Goal: Task Accomplishment & Management: Use online tool/utility

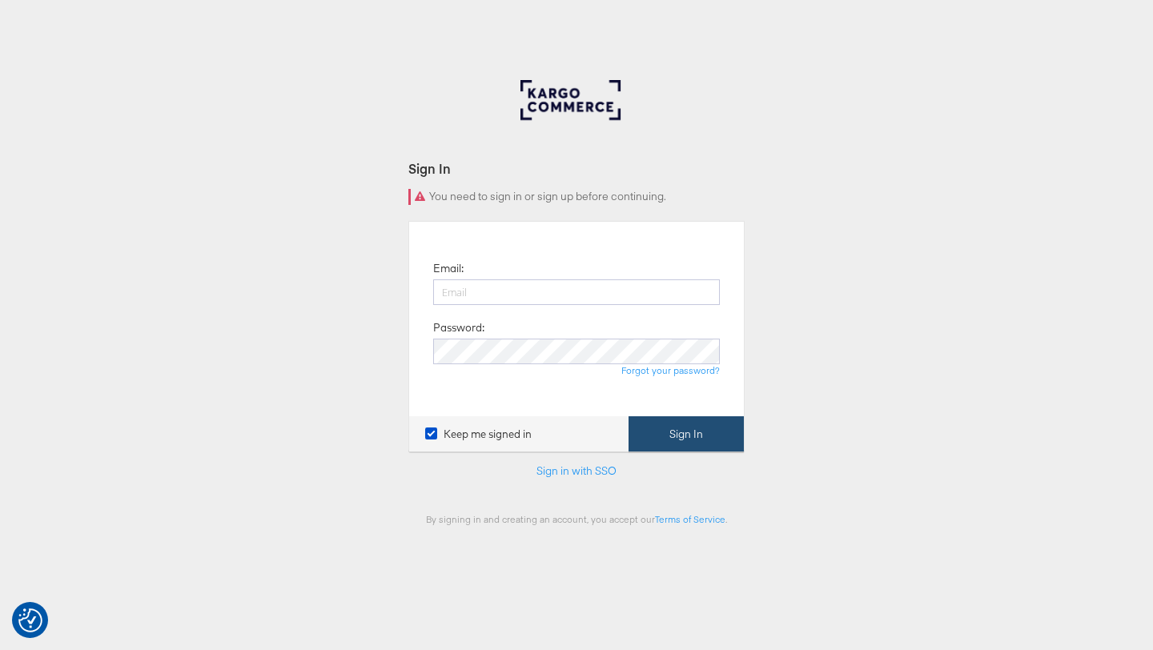
type input "ruben.ruiz@kargo.com"
click at [667, 438] on button "Sign In" at bounding box center [686, 434] width 115 height 36
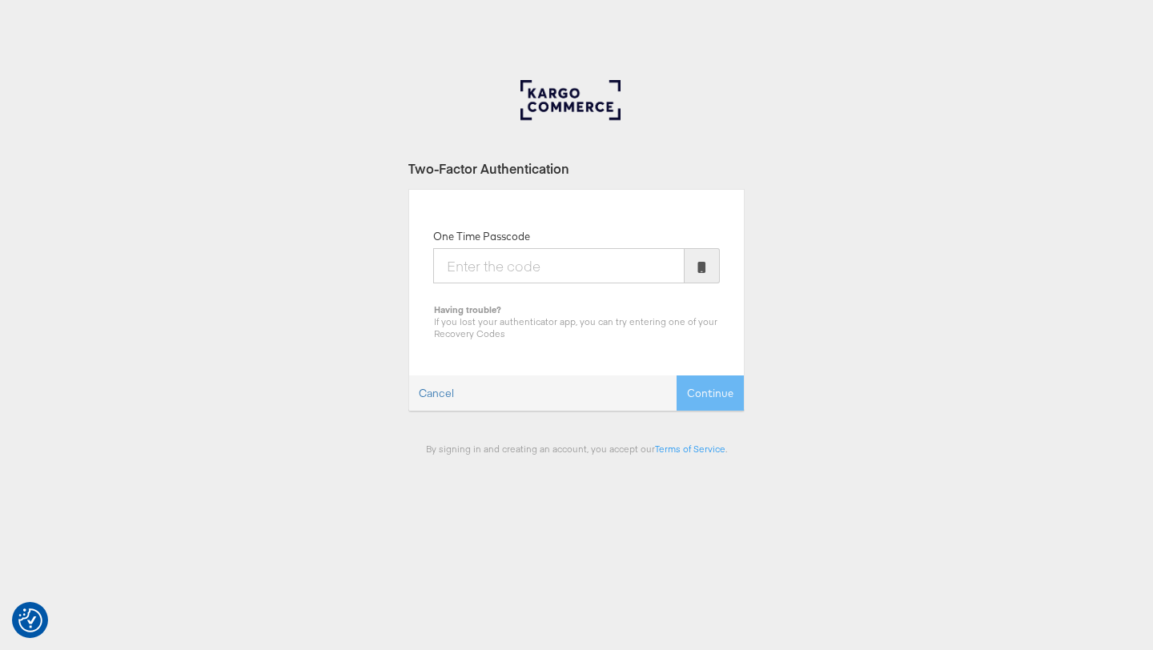
click at [504, 271] on input "One Time Passcode" at bounding box center [558, 265] width 251 height 35
type input "435048"
click at [708, 384] on button "Continue" at bounding box center [710, 394] width 67 height 36
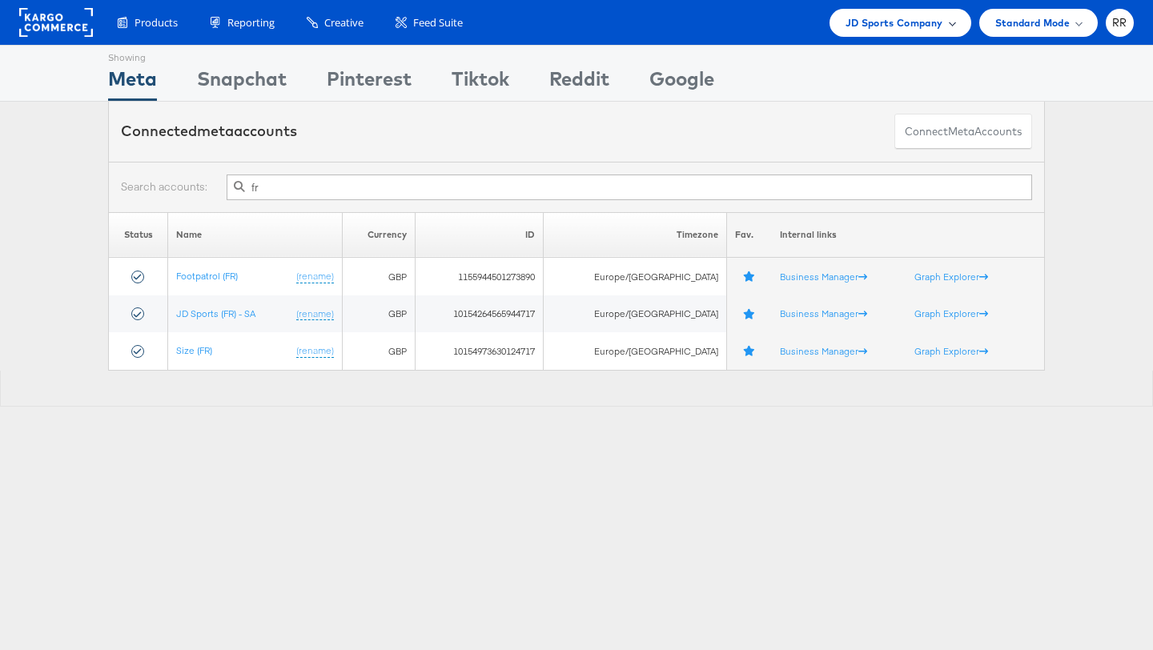
type input "fr"
click at [875, 27] on span "JD Sports Company" at bounding box center [895, 22] width 98 height 17
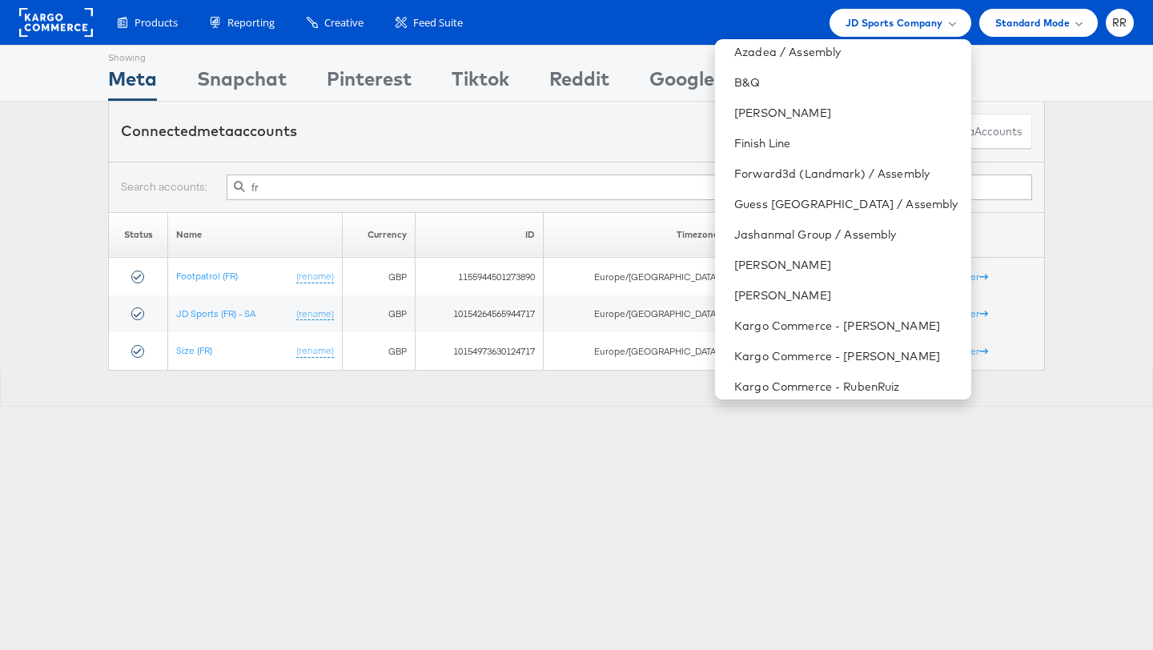
scroll to position [179, 0]
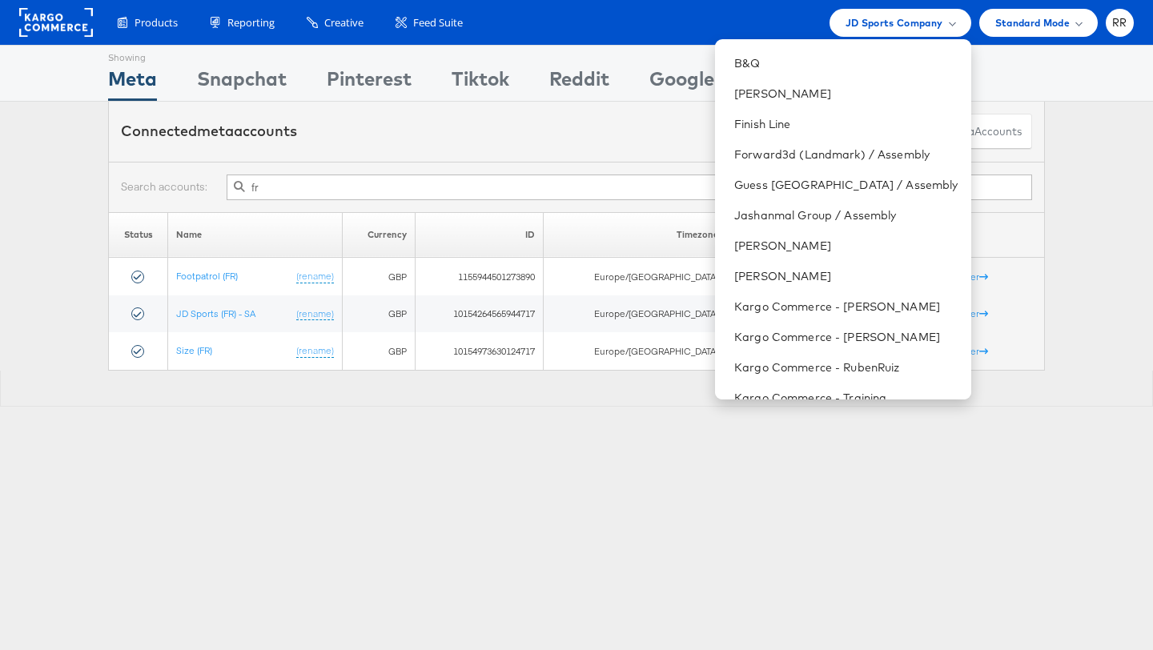
click at [466, 423] on div "Showing Meta Showing [GEOGRAPHIC_DATA] Showing Pinterest Showing Tiktok Showing…" at bounding box center [576, 445] width 1153 height 801
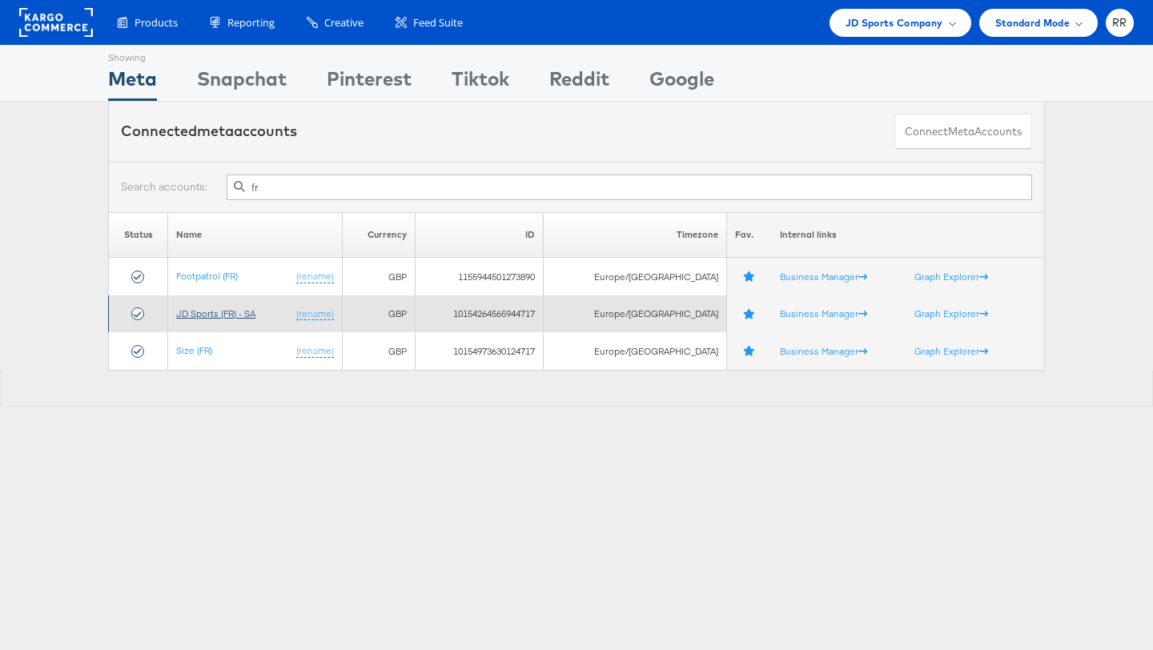
click at [207, 311] on link "JD Sports (FR) - SA" at bounding box center [215, 313] width 79 height 12
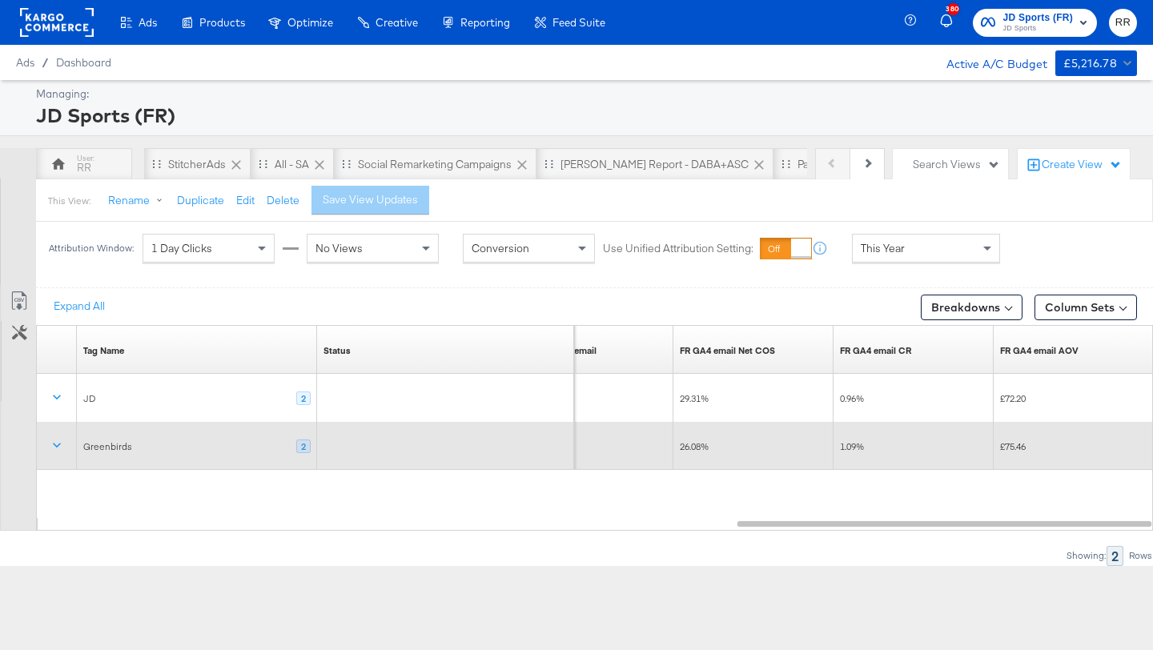
click at [686, 432] on div "26.08%" at bounding box center [753, 446] width 160 height 48
click at [688, 444] on span "26.08%" at bounding box center [694, 446] width 29 height 12
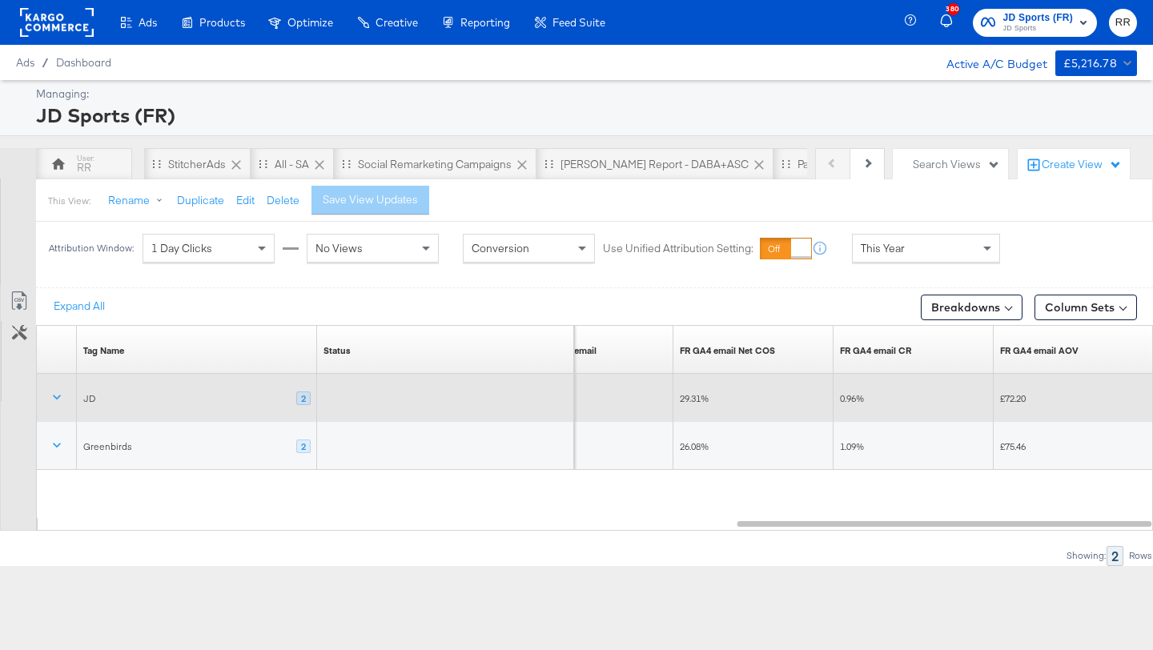
click at [688, 420] on div "29.31%" at bounding box center [753, 398] width 160 height 48
click at [57, 26] on rect at bounding box center [57, 22] width 74 height 29
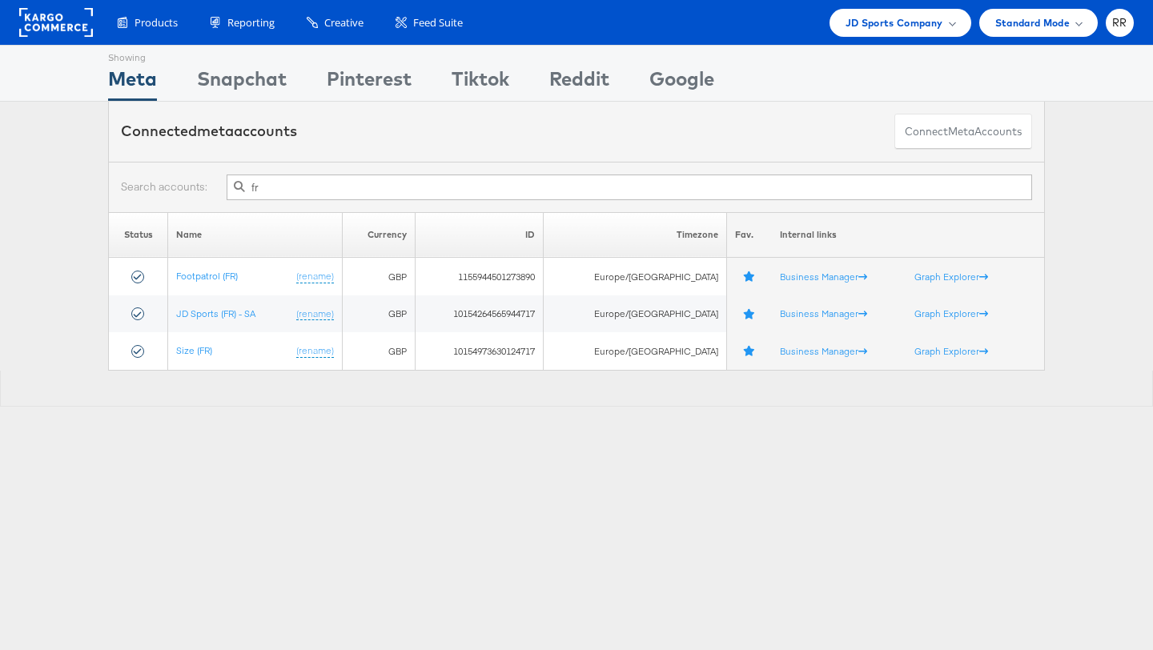
type input "f"
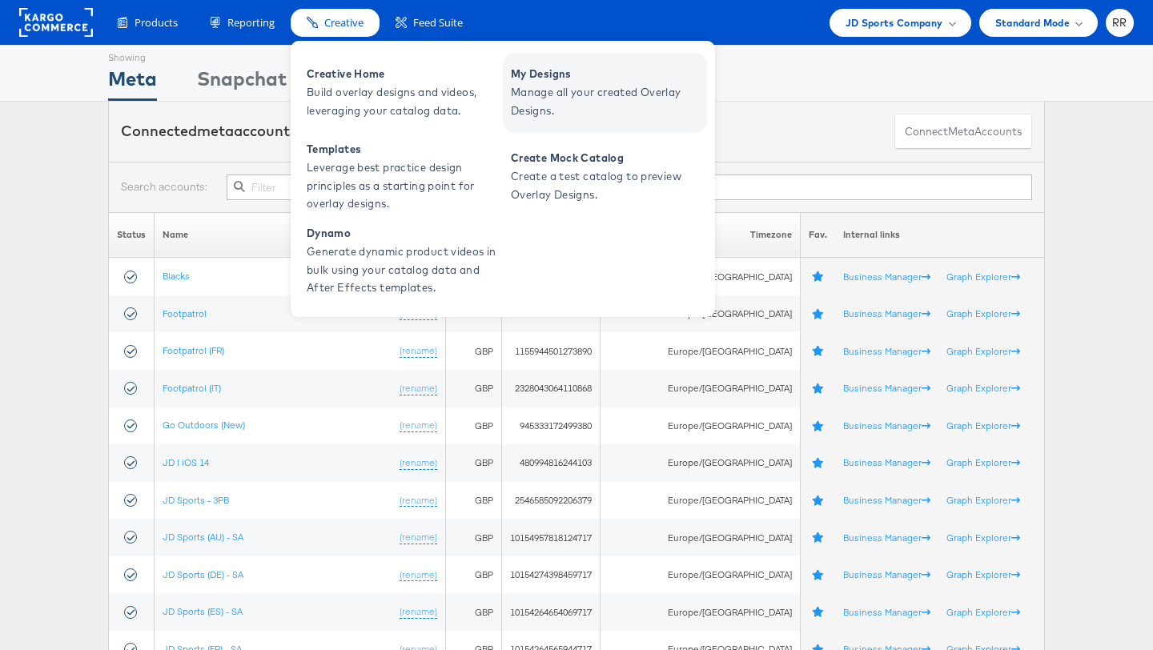
click at [534, 74] on span "My Designs" at bounding box center [607, 74] width 192 height 18
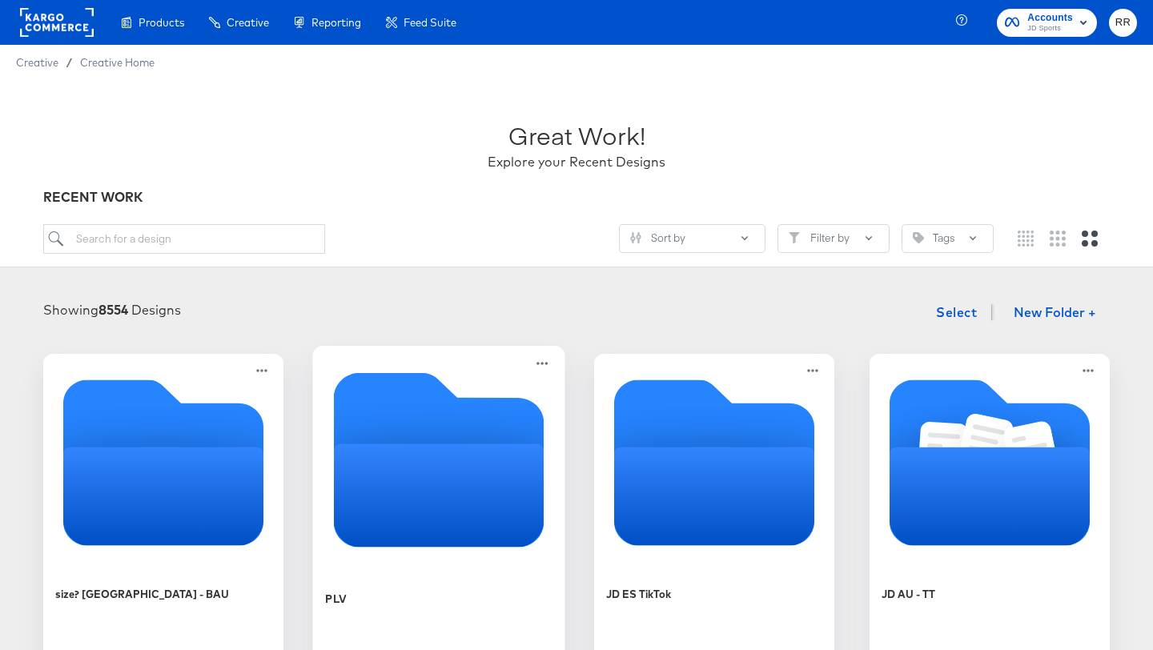
click at [464, 443] on icon "Empty folder" at bounding box center [437, 453] width 268 height 27
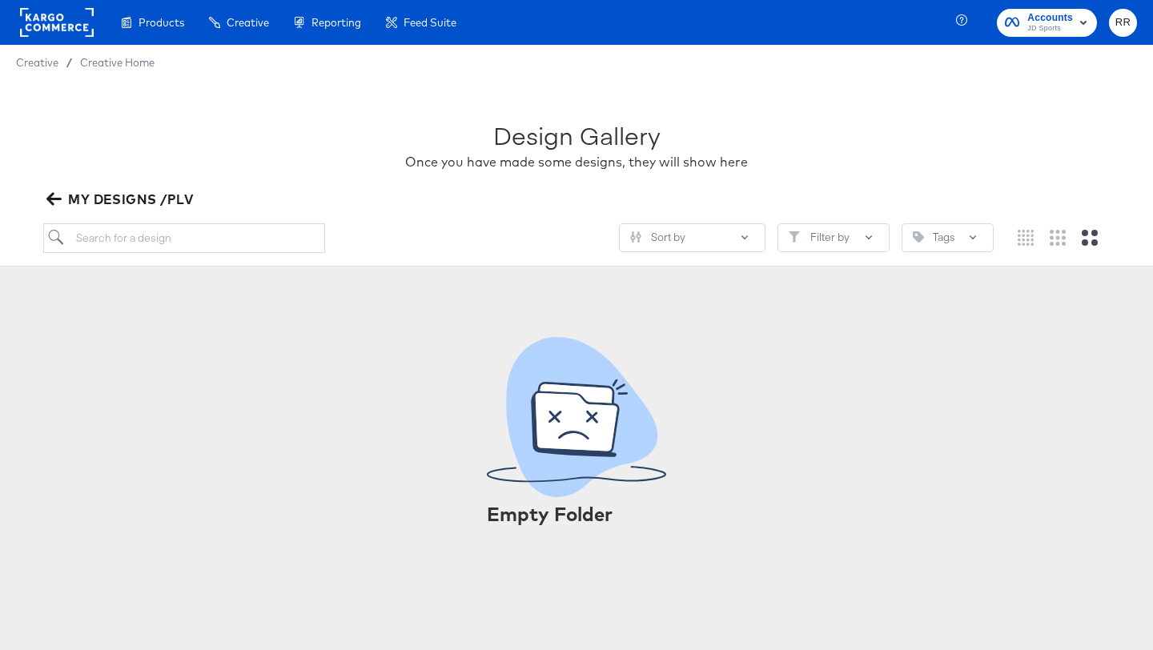
click at [55, 199] on icon "button" at bounding box center [53, 199] width 15 height 13
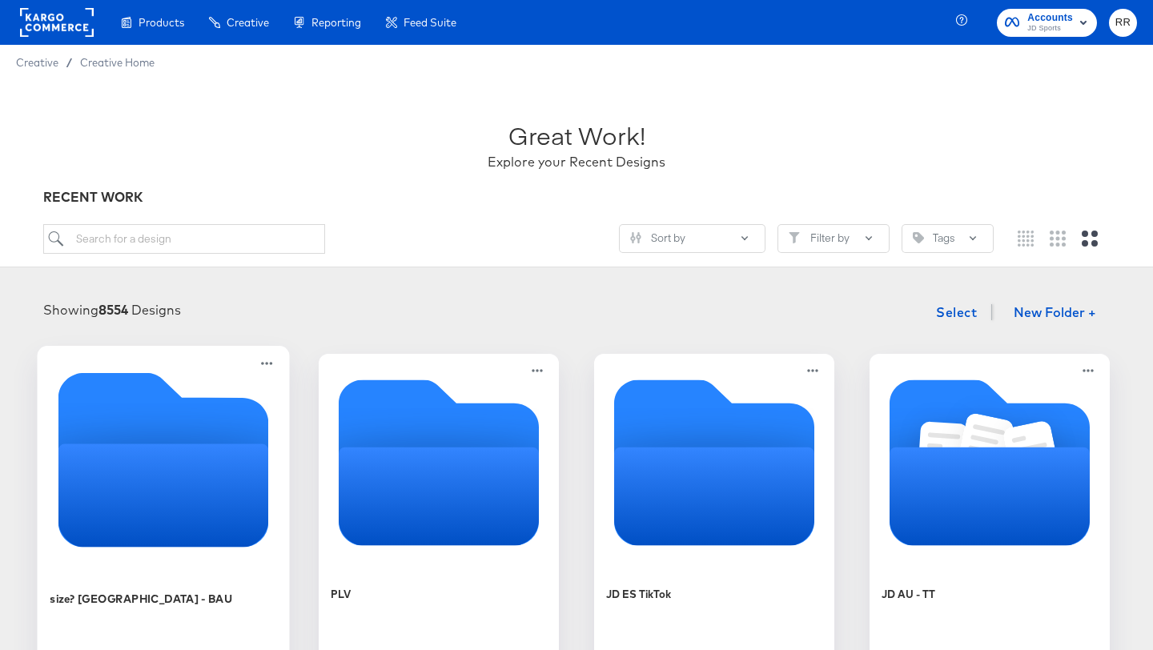
click at [170, 460] on icon "Empty folder" at bounding box center [163, 495] width 211 height 103
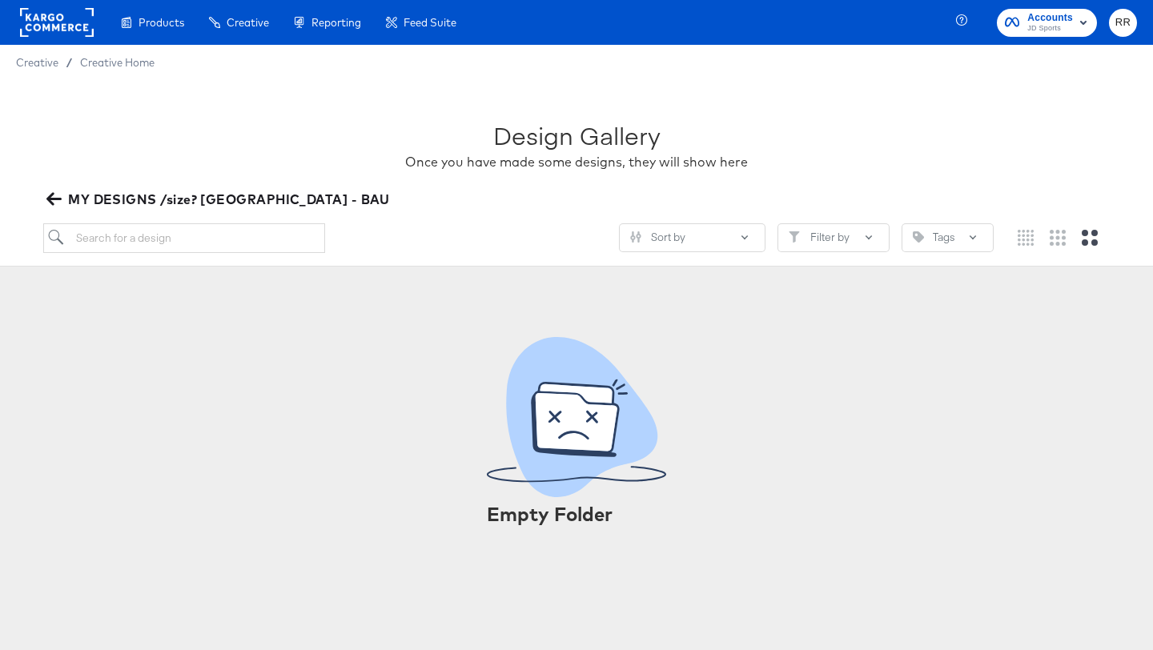
click at [42, 199] on div "Design Gallery Once you have made some designs, they will show here MY DESIGNS …" at bounding box center [576, 173] width 1153 height 187
click at [54, 195] on icon "button" at bounding box center [53, 198] width 15 height 15
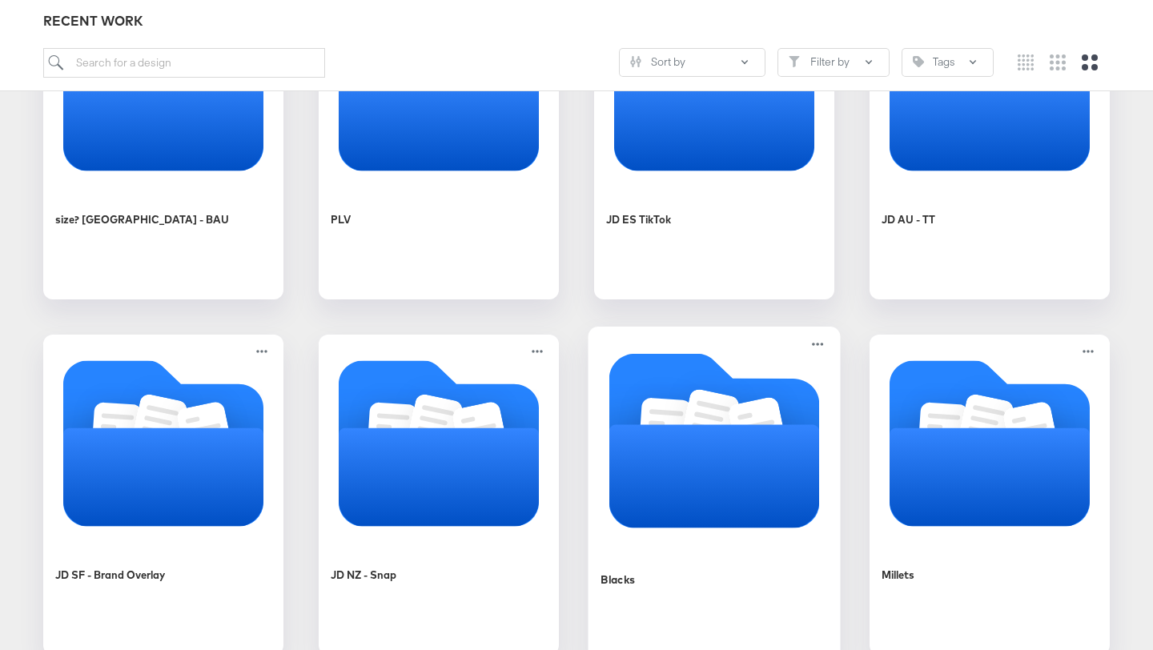
click at [678, 437] on icon "Folder" at bounding box center [714, 475] width 211 height 103
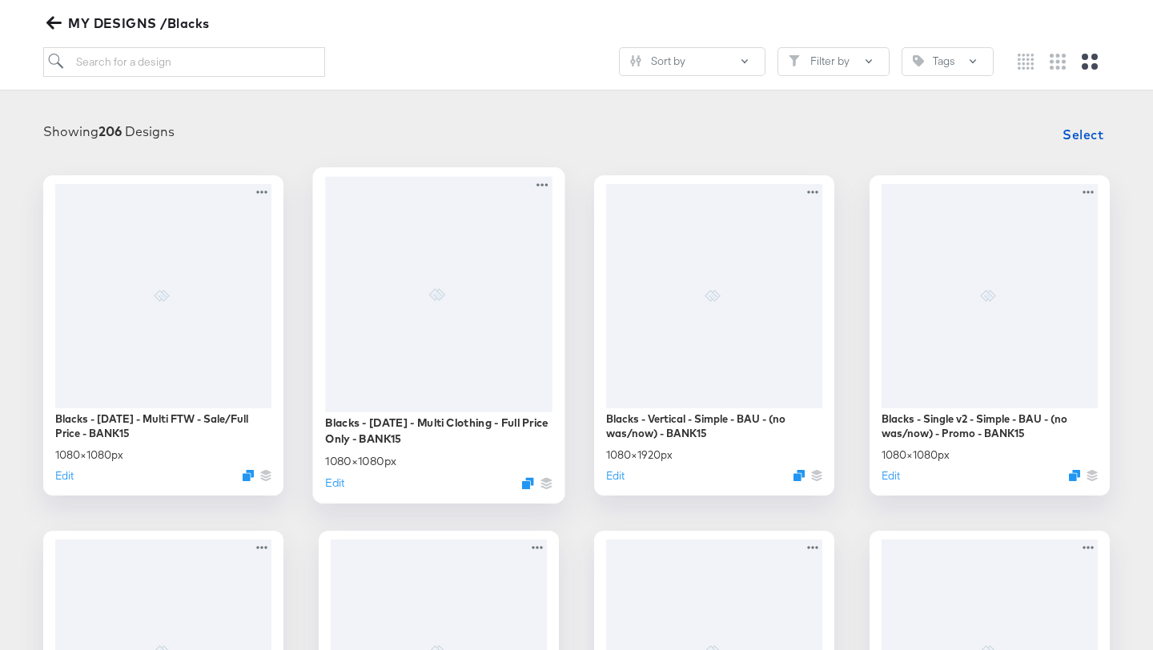
click at [385, 335] on div at bounding box center [438, 293] width 227 height 235
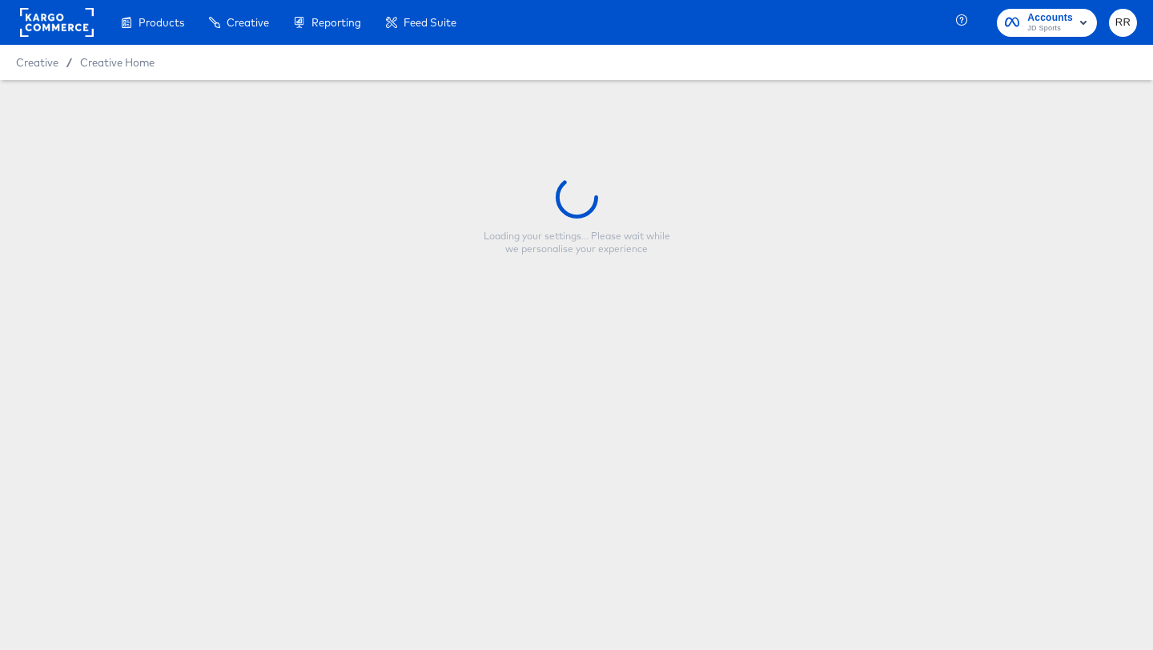
type input "Blacks - Mar 24 - Multi Clothing - Full Price Only - BANK15"
